Goal: Check status: Check status

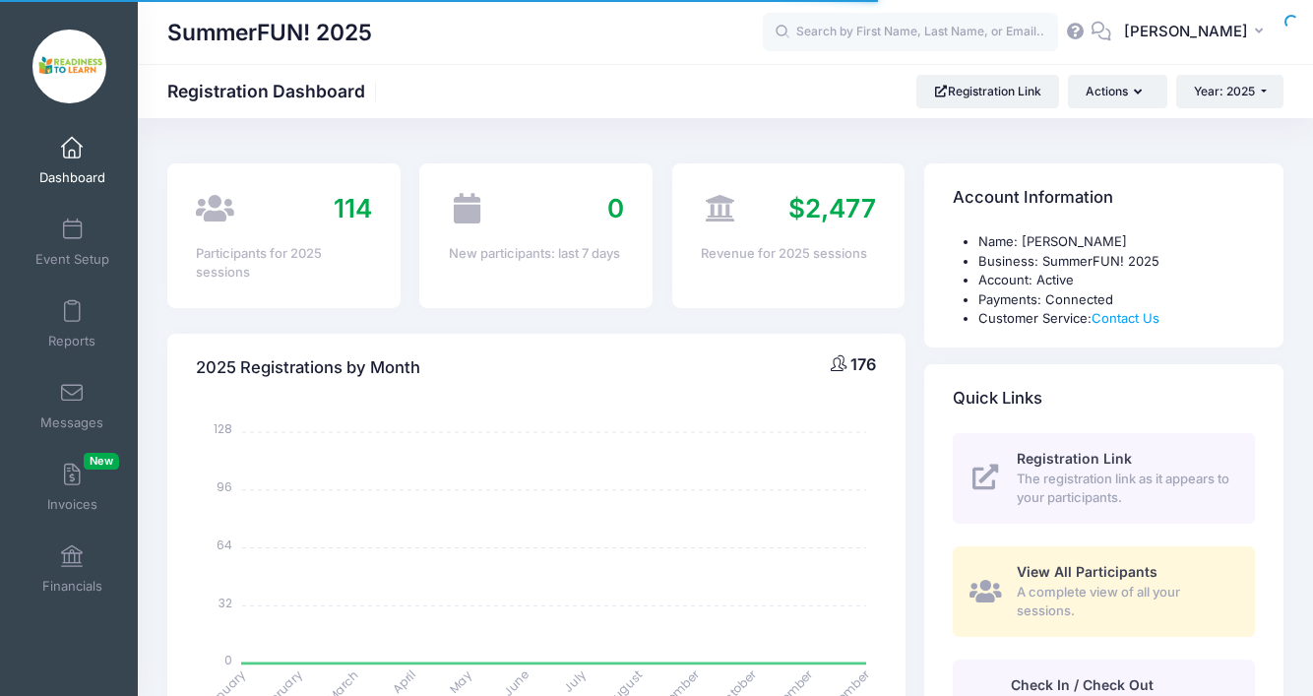
select select
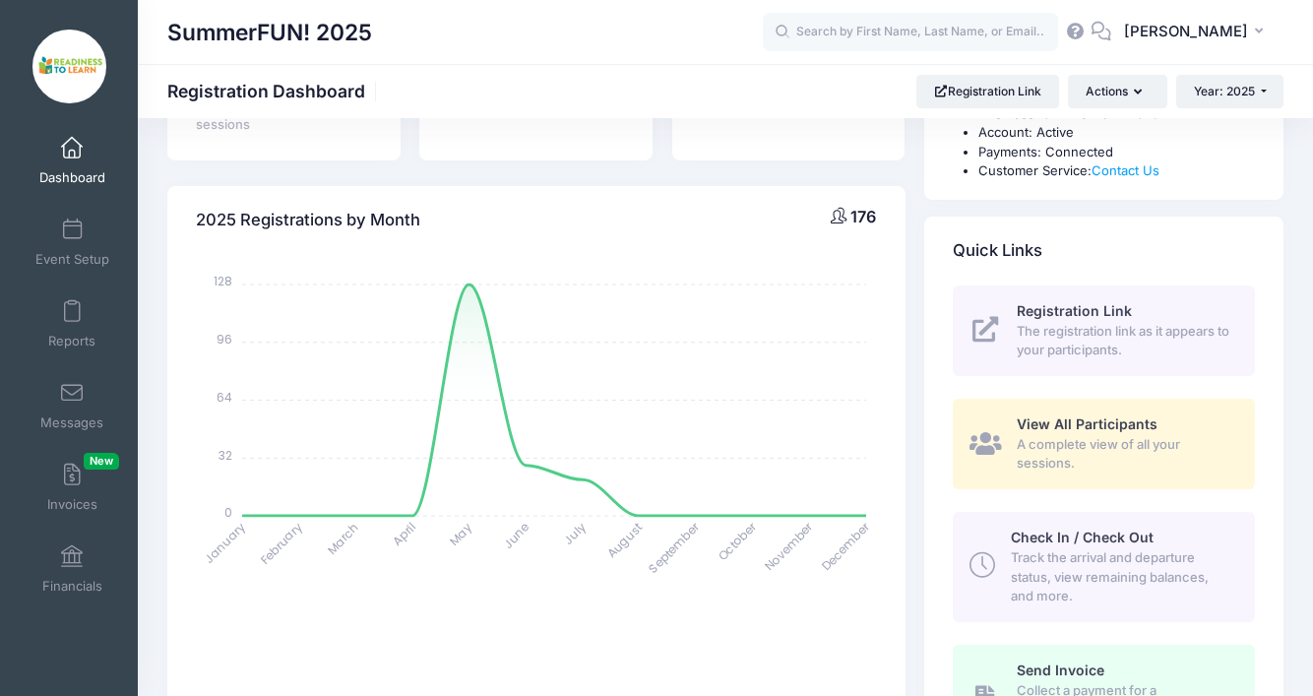
scroll to position [132, 0]
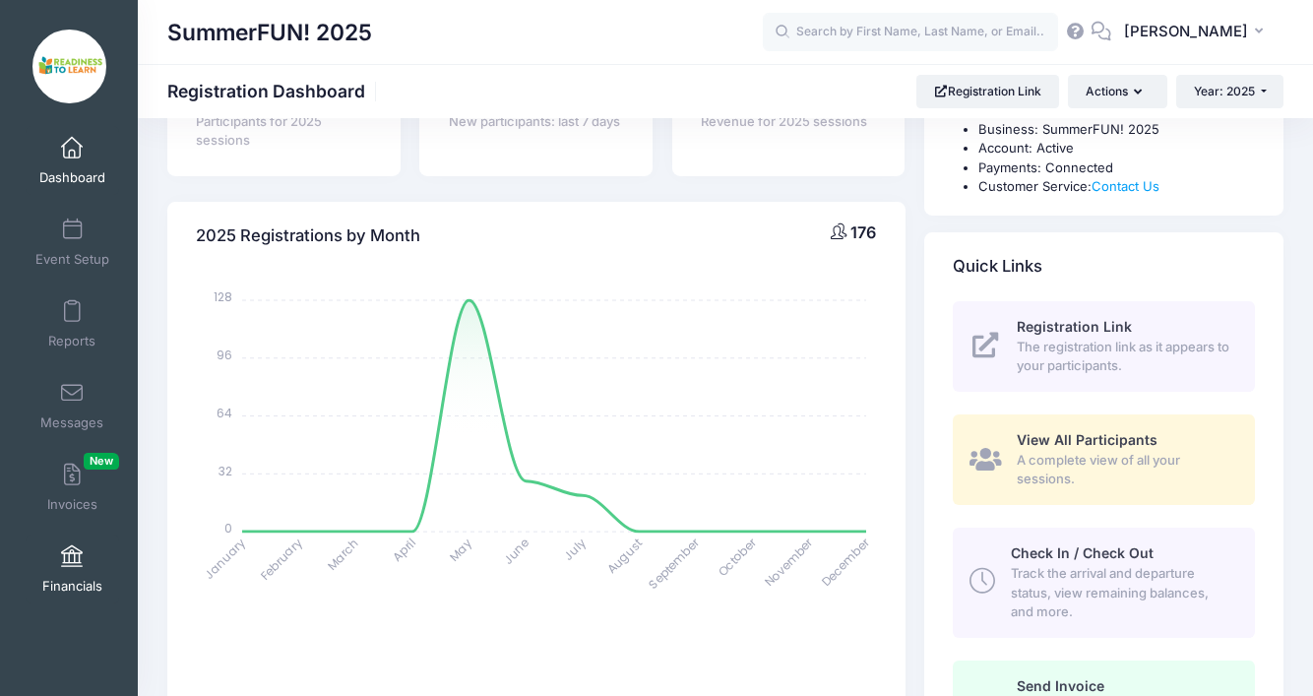
click at [72, 564] on span at bounding box center [72, 557] width 0 height 22
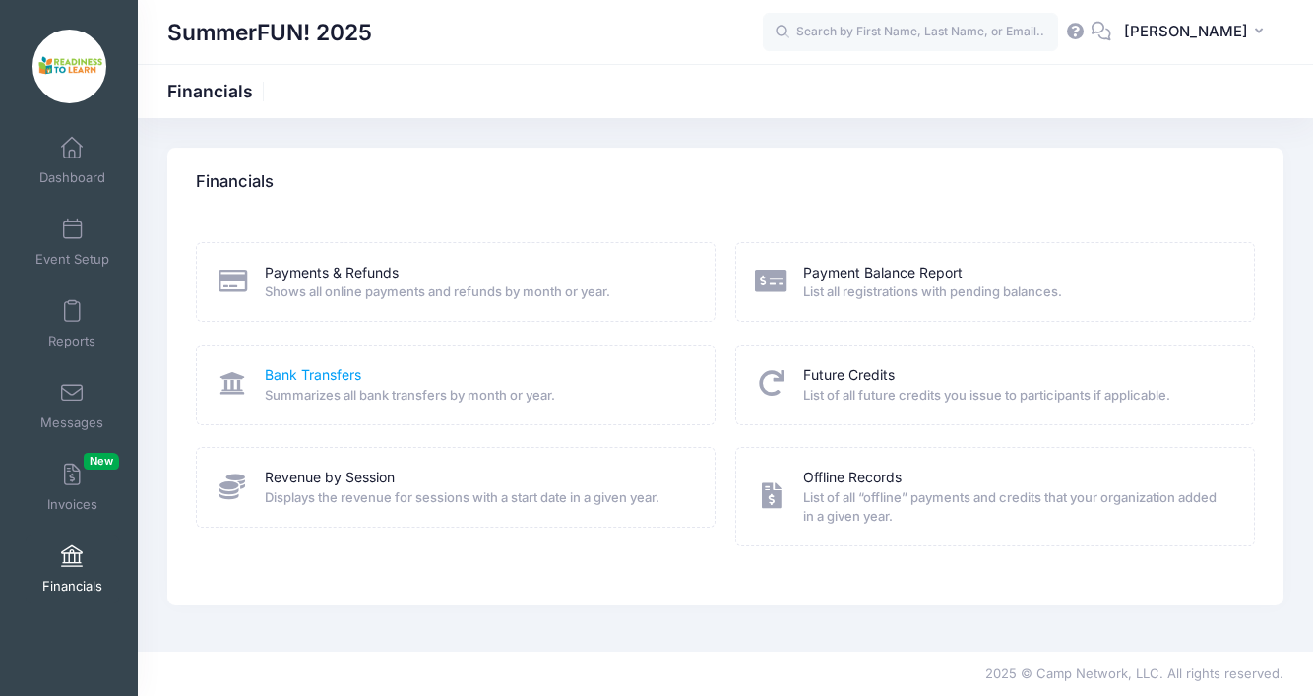
click at [325, 382] on link "Bank Transfers" at bounding box center [313, 375] width 96 height 21
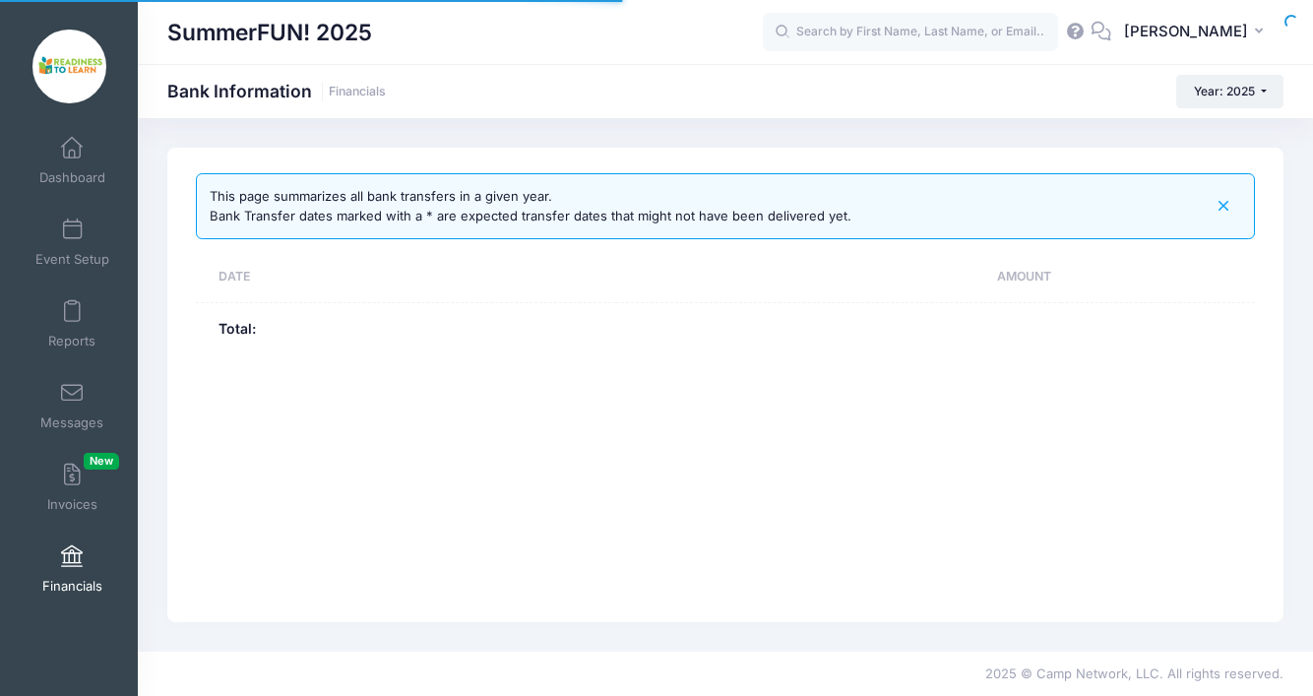
select select "10"
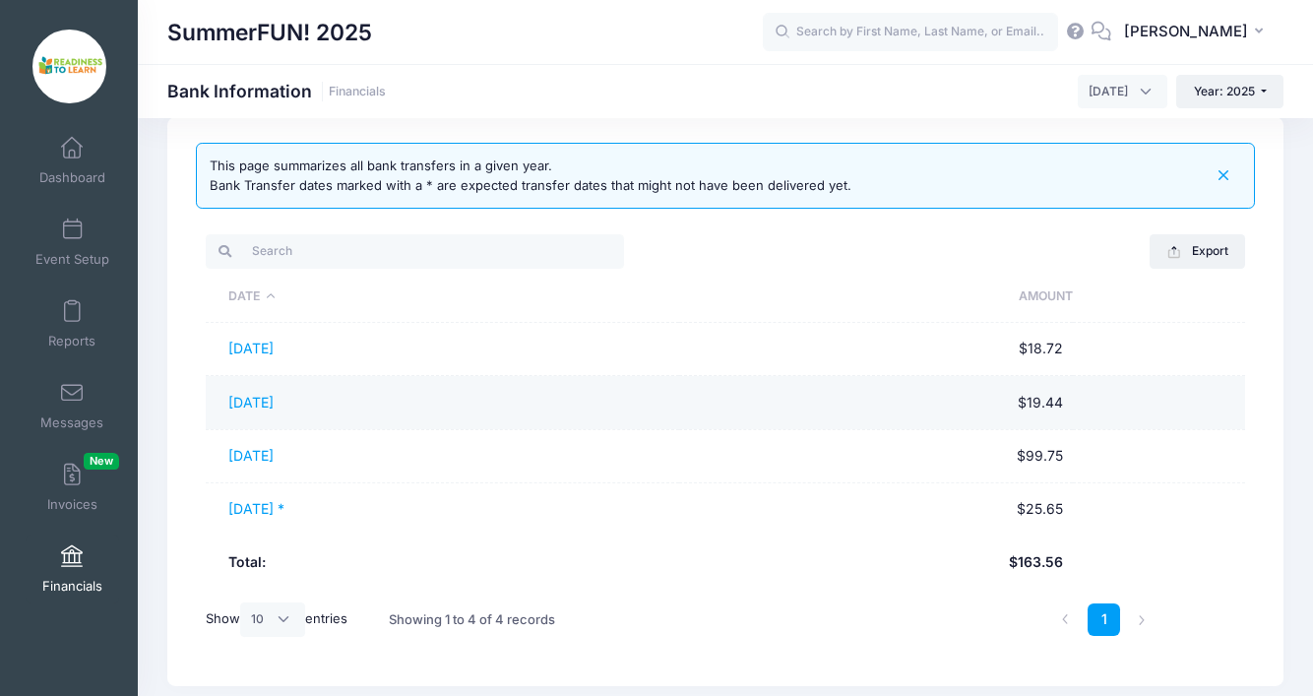
scroll to position [24, 0]
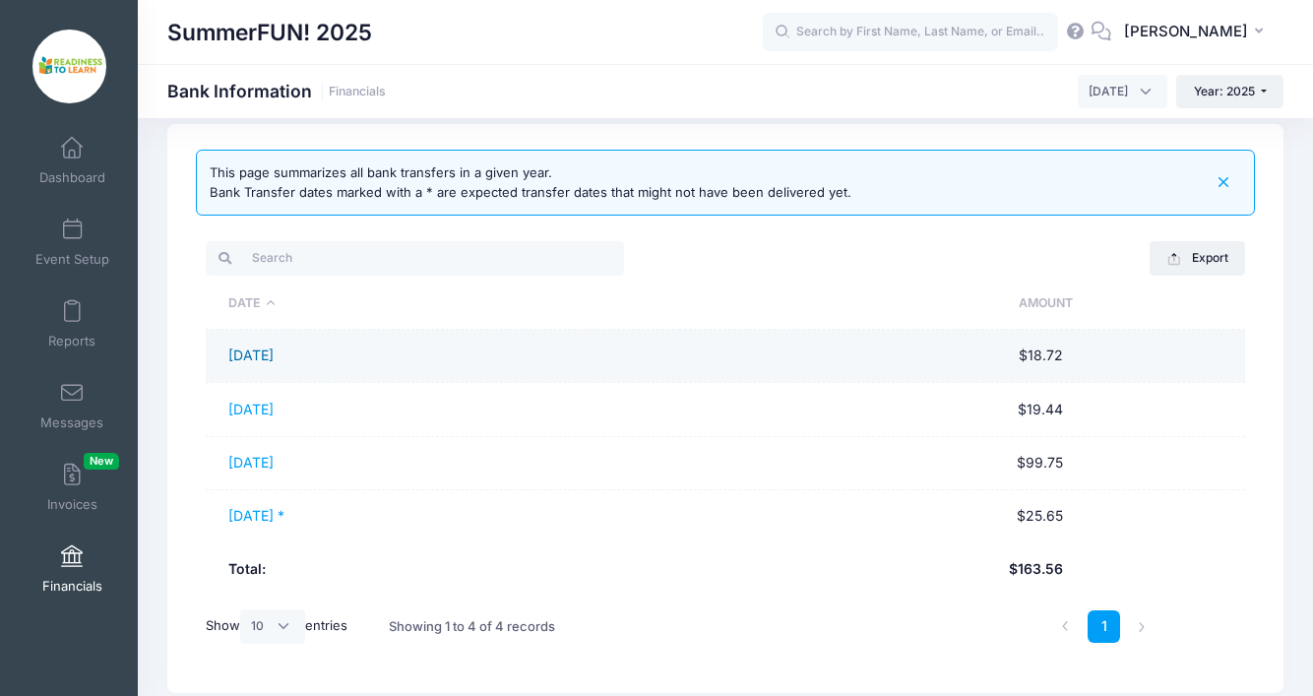
click at [263, 358] on link "08/01/2025" at bounding box center [250, 354] width 45 height 17
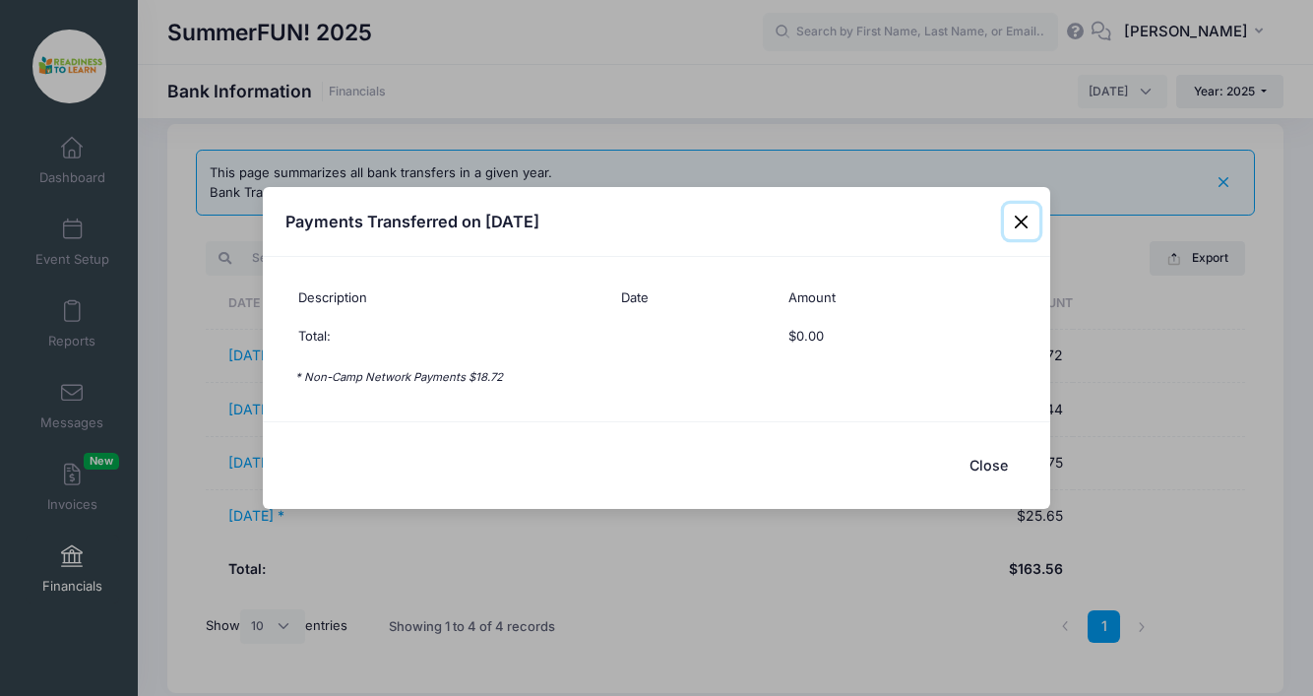
click at [1025, 225] on button "Close" at bounding box center [1021, 221] width 35 height 35
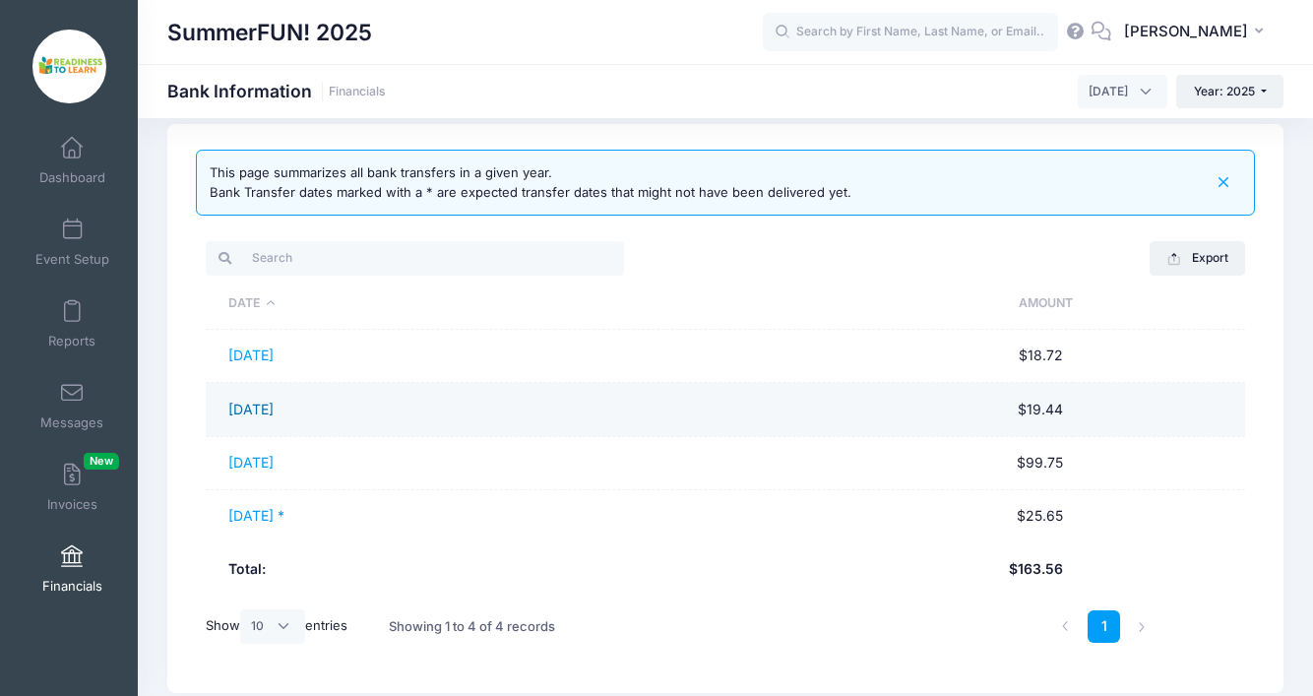
click at [272, 409] on link "08/19/2025" at bounding box center [250, 409] width 45 height 17
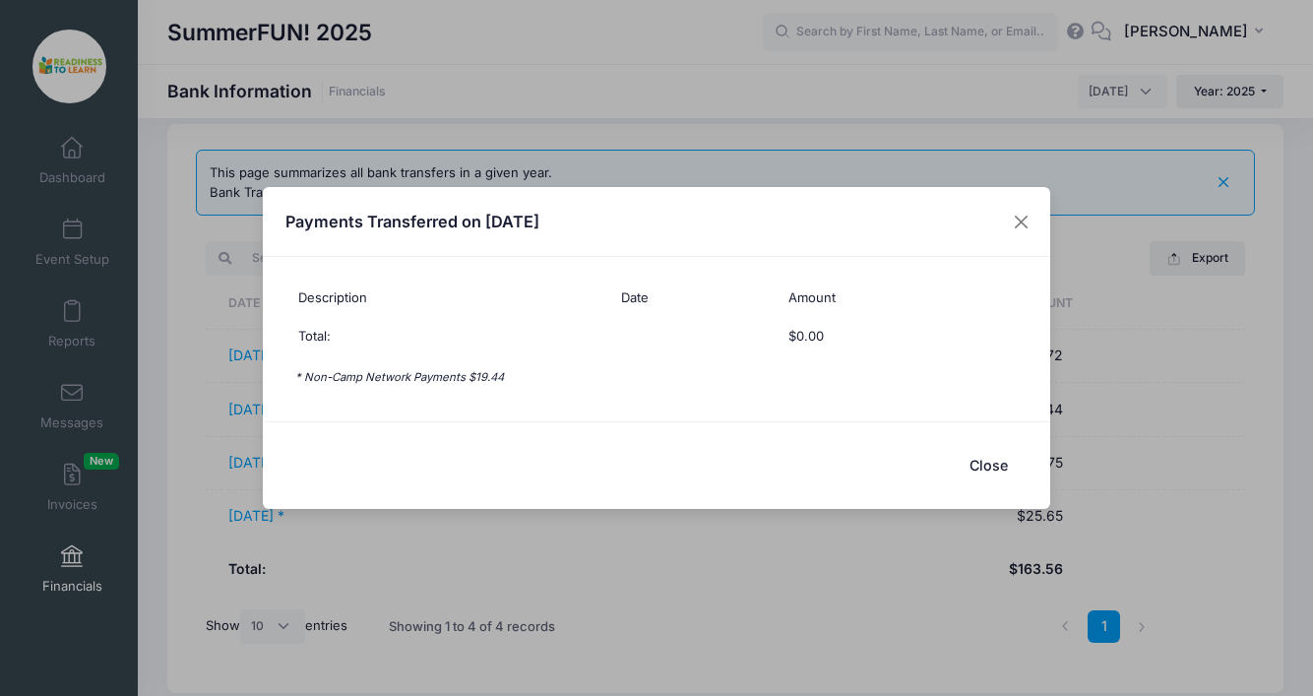
click at [991, 466] on button "Close" at bounding box center [988, 465] width 79 height 42
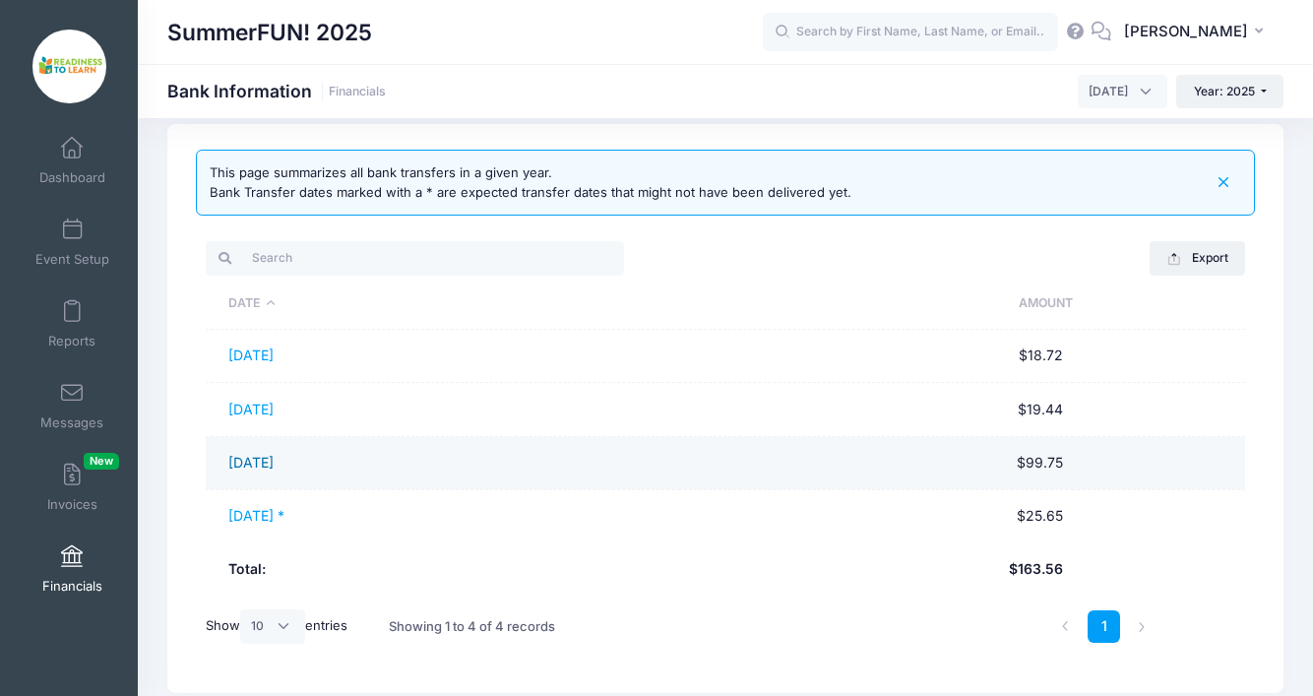
click at [262, 464] on link "08/20/2025" at bounding box center [250, 462] width 45 height 17
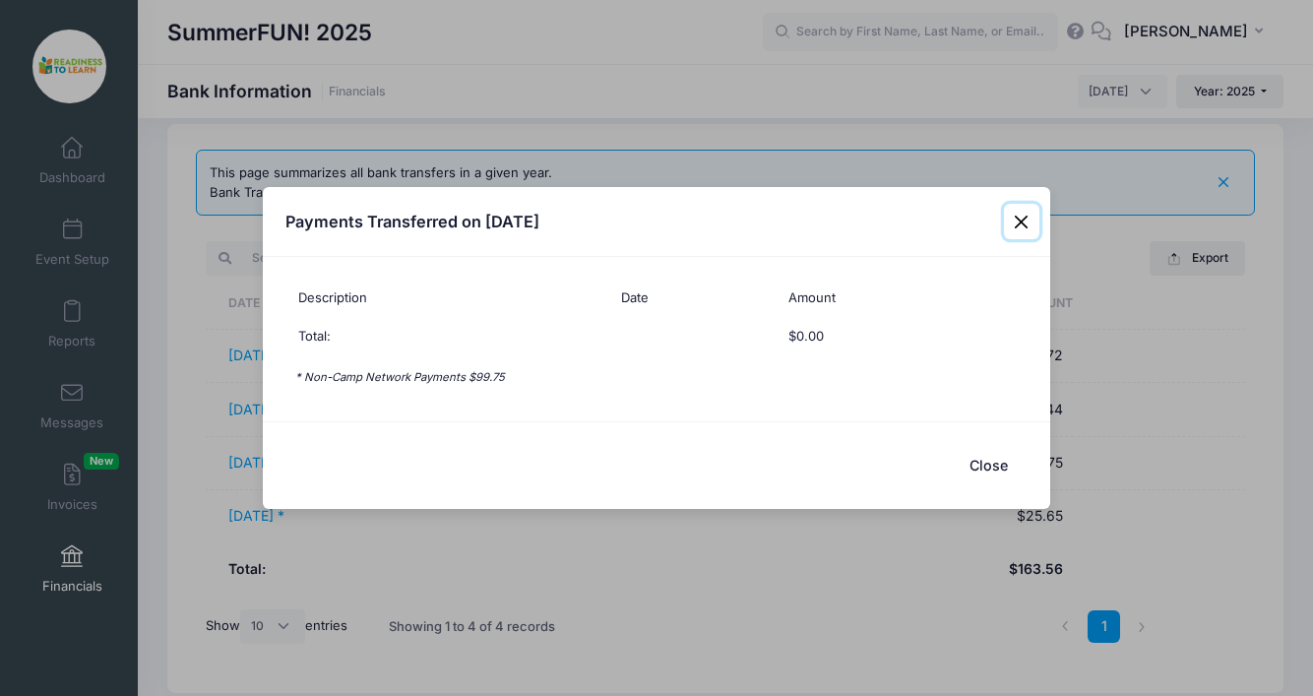
click at [1021, 220] on button "Close" at bounding box center [1021, 221] width 35 height 35
